Goal: Navigation & Orientation: Find specific page/section

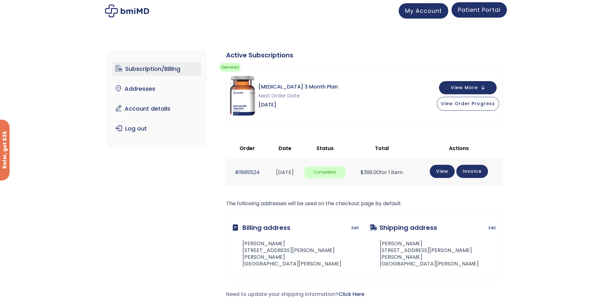
click at [488, 11] on span "Patient Portal" at bounding box center [479, 10] width 43 height 8
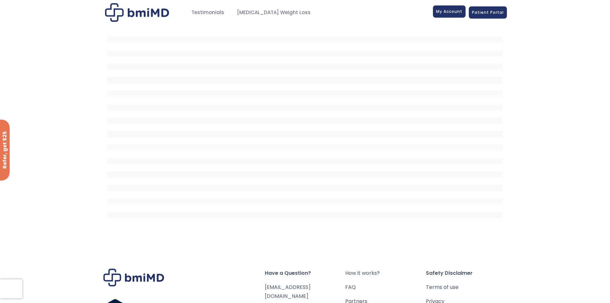
click at [439, 11] on span "My Account" at bounding box center [449, 11] width 26 height 5
